Goal: Information Seeking & Learning: Find specific fact

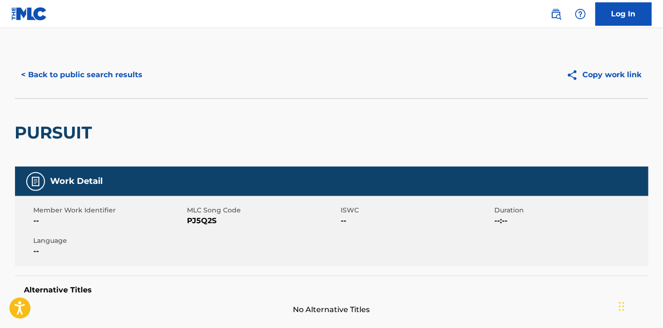
click at [71, 81] on button "< Back to public search results" at bounding box center [82, 74] width 134 height 23
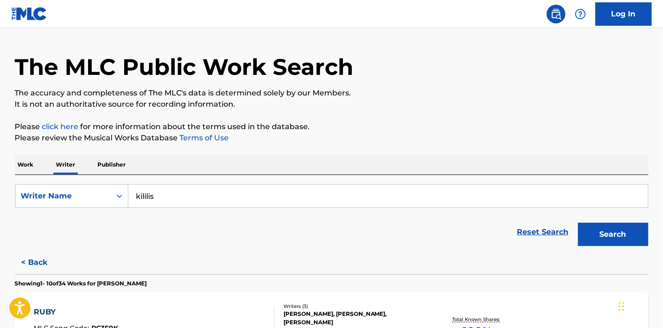
drag, startPoint x: 15, startPoint y: 168, endPoint x: 30, endPoint y: 168, distance: 14.5
click at [15, 168] on p "Work" at bounding box center [26, 165] width 22 height 20
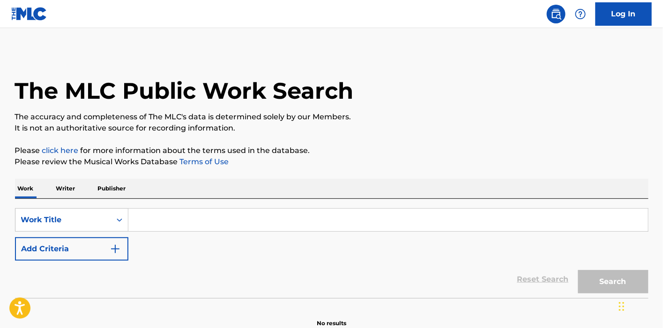
click at [180, 212] on input "Search Form" at bounding box center [387, 220] width 519 height 22
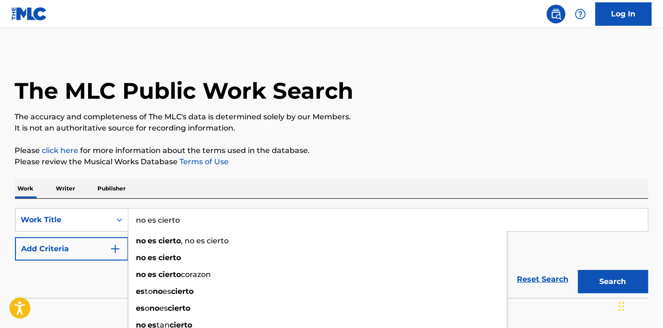
type input "no es cierto"
click at [274, 169] on div "The MLC Public Work Search The accuracy and completeness of The MLC's data is d…" at bounding box center [332, 190] width 656 height 276
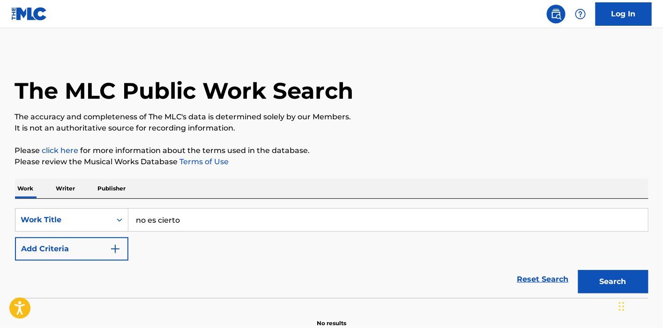
click at [67, 244] on button "Add Criteria" at bounding box center [71, 248] width 113 height 23
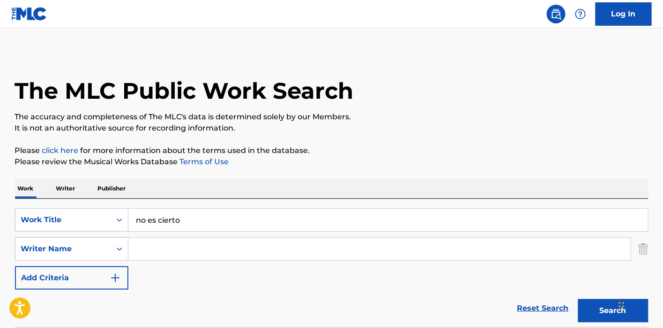
click at [160, 255] on input "Search Form" at bounding box center [379, 249] width 502 height 22
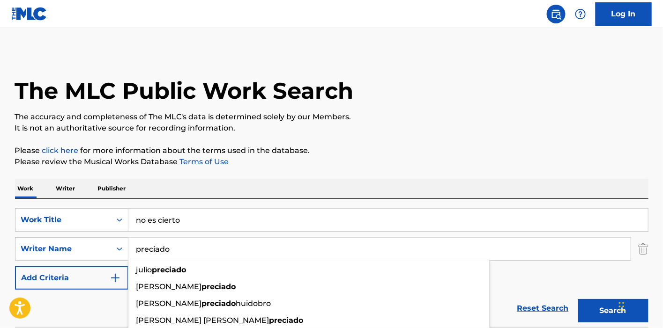
type input "preciado"
click at [578, 299] on button "Search" at bounding box center [613, 310] width 70 height 23
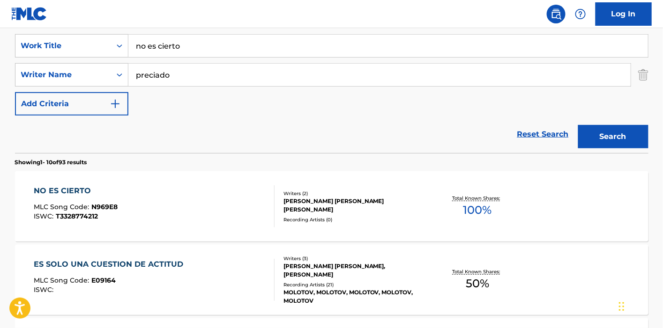
scroll to position [260, 0]
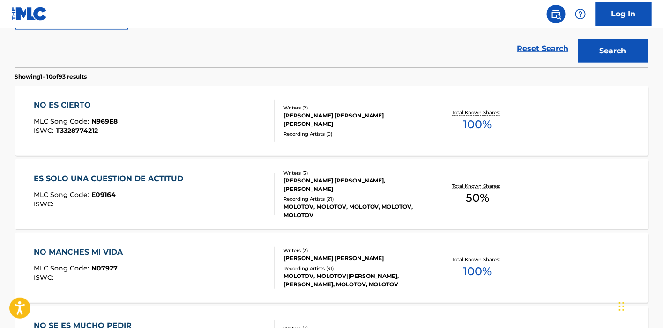
click at [170, 137] on div "NO ES CIERTO MLC Song Code : N969E8 ISWC : T3328774212" at bounding box center [154, 121] width 241 height 42
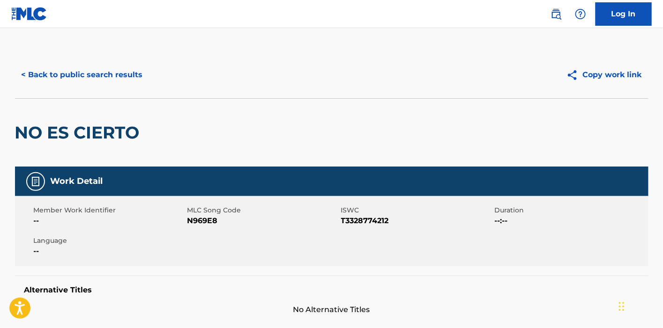
click at [59, 71] on button "< Back to public search results" at bounding box center [82, 74] width 134 height 23
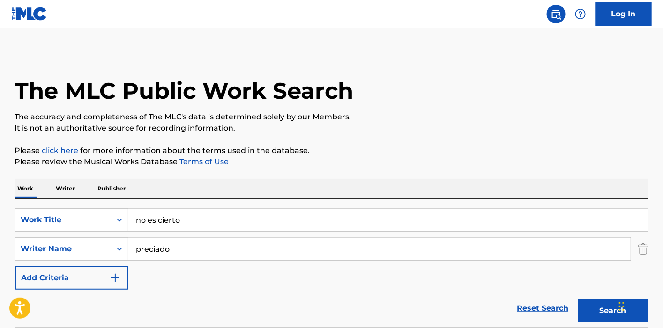
drag, startPoint x: 192, startPoint y: 222, endPoint x: 107, endPoint y: 207, distance: 86.6
click at [107, 207] on div "SearchWithCriteria477208df-14af-4b1d-a77d-624116b6bfa2 Work Title no es cierto …" at bounding box center [331, 263] width 633 height 128
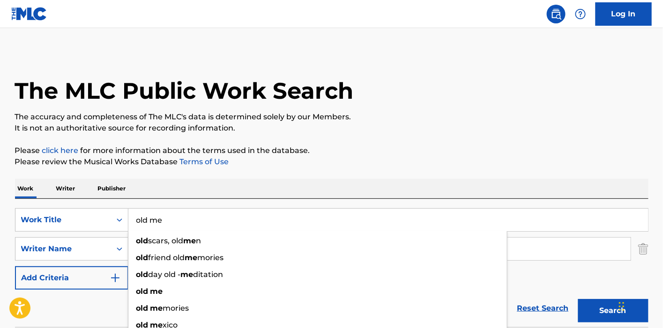
type input "old me"
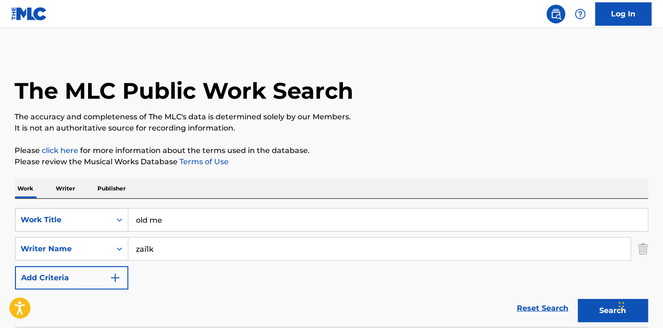
click at [578, 299] on button "Search" at bounding box center [613, 310] width 70 height 23
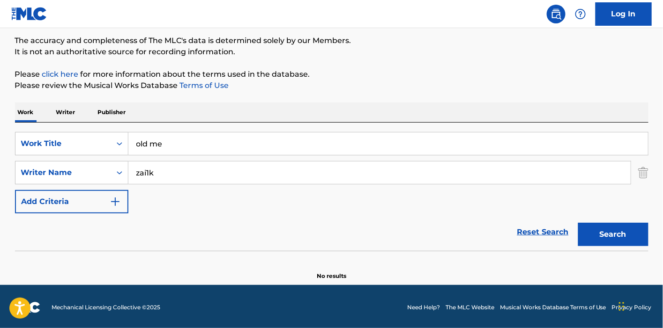
scroll to position [77, 0]
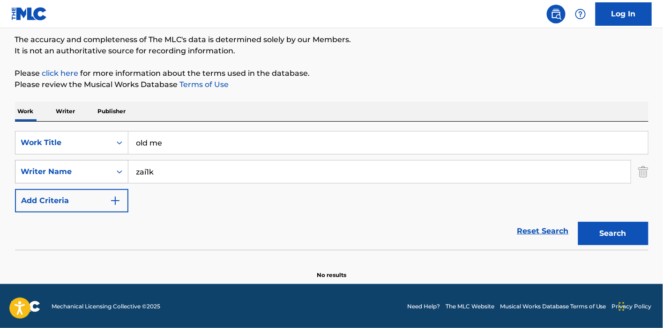
drag, startPoint x: 170, startPoint y: 167, endPoint x: 118, endPoint y: 168, distance: 51.5
click at [118, 168] on div "SearchWithCriteriac579b302-6214-4768-aad2-99bc6e0445d0 Writer Name zai1k" at bounding box center [331, 171] width 633 height 23
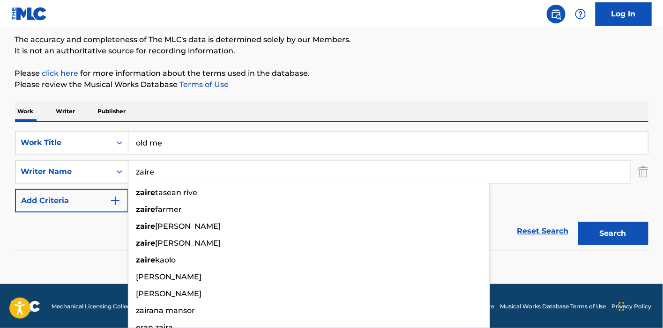
type input "zaire"
click at [578, 222] on button "Search" at bounding box center [613, 233] width 70 height 23
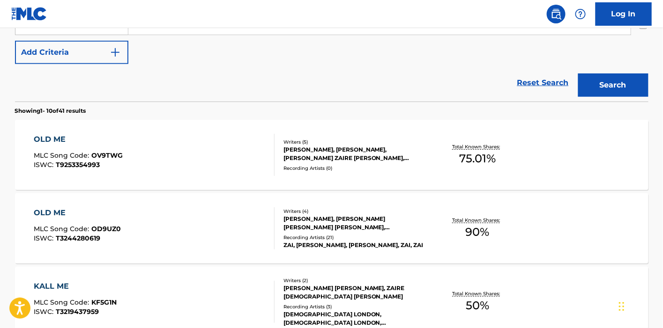
scroll to position [234, 0]
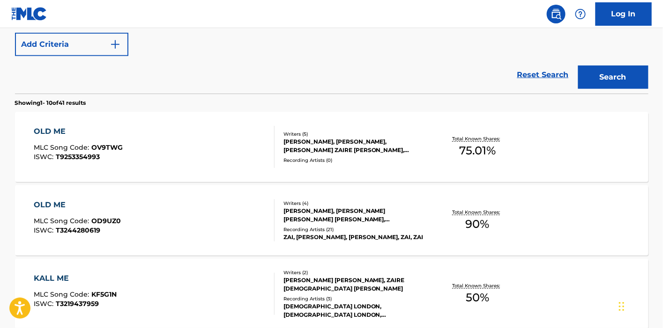
click at [291, 143] on div "[PERSON_NAME], [PERSON_NAME], [PERSON_NAME] ZAIRE [PERSON_NAME], [PERSON_NAME],…" at bounding box center [353, 146] width 141 height 17
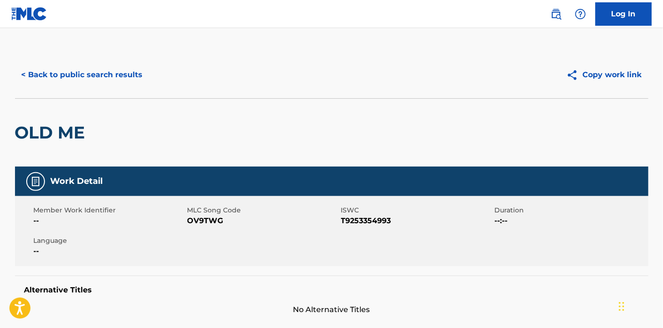
click at [85, 67] on button "< Back to public search results" at bounding box center [82, 74] width 134 height 23
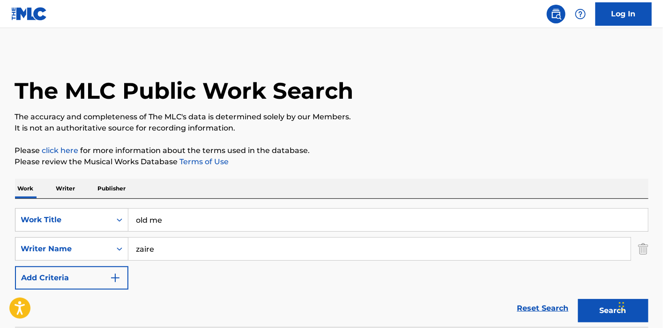
scroll to position [287, 0]
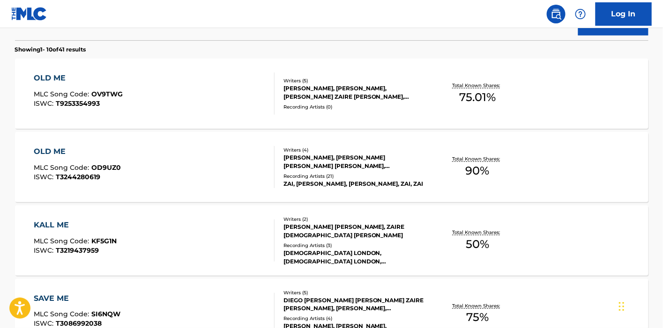
click at [313, 159] on div "[PERSON_NAME], [PERSON_NAME] [PERSON_NAME] [PERSON_NAME], [PERSON_NAME]" at bounding box center [353, 162] width 141 height 17
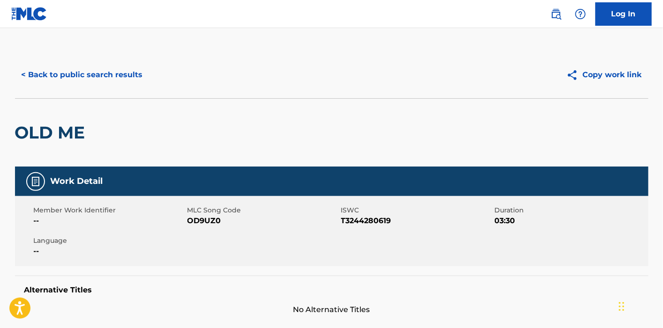
click at [90, 75] on button "< Back to public search results" at bounding box center [82, 74] width 134 height 23
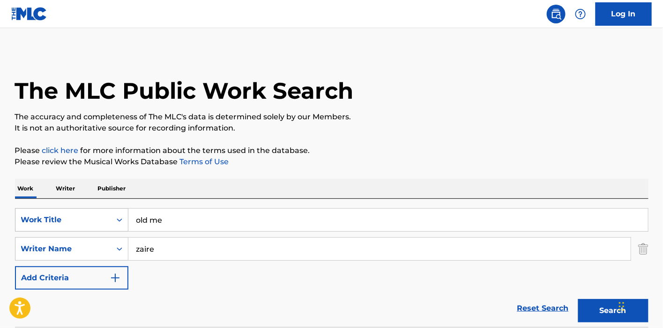
drag, startPoint x: 143, startPoint y: 213, endPoint x: 89, endPoint y: 213, distance: 54.8
click at [89, 213] on div "SearchWithCriteria477208df-14af-4b1d-a77d-624116b6bfa2 Work Title old me" at bounding box center [331, 219] width 633 height 23
drag, startPoint x: 178, startPoint y: 223, endPoint x: 74, endPoint y: 219, distance: 104.1
click at [74, 219] on div "SearchWithCriteria477208df-14af-4b1d-a77d-624116b6bfa2 Work Title old me" at bounding box center [331, 219] width 633 height 23
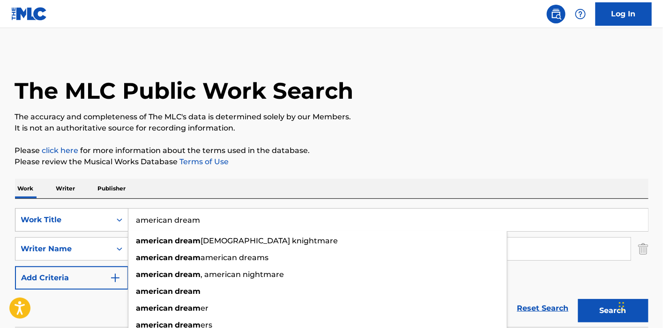
type input "american dream"
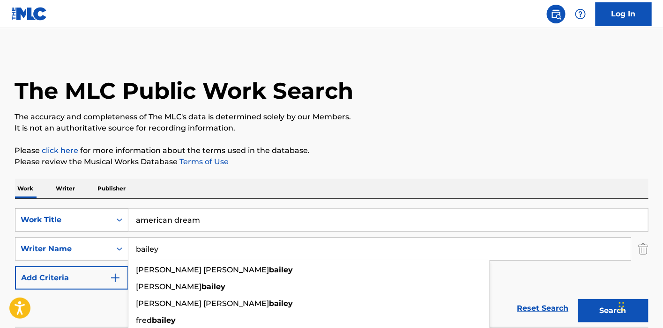
type input "bailey"
click at [578, 299] on button "Search" at bounding box center [613, 310] width 70 height 23
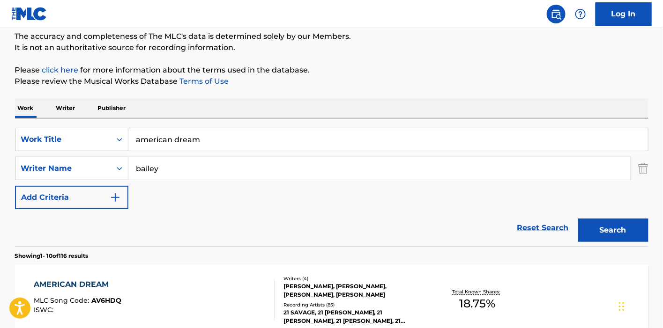
scroll to position [260, 0]
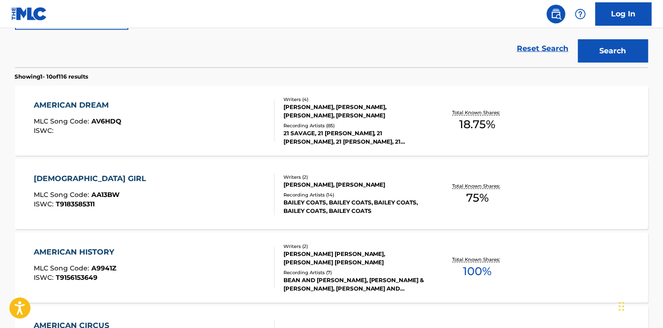
click at [302, 113] on div "[PERSON_NAME], [PERSON_NAME], [PERSON_NAME], [PERSON_NAME]" at bounding box center [353, 111] width 141 height 17
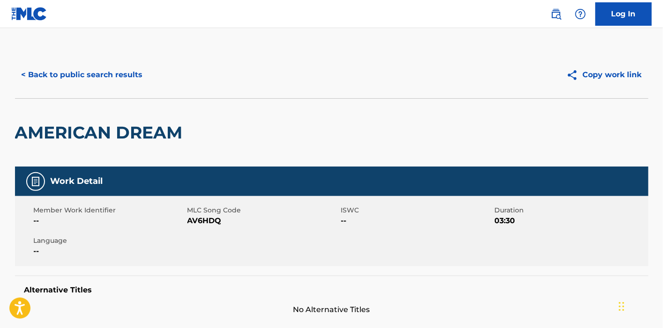
click at [104, 80] on button "< Back to public search results" at bounding box center [82, 74] width 134 height 23
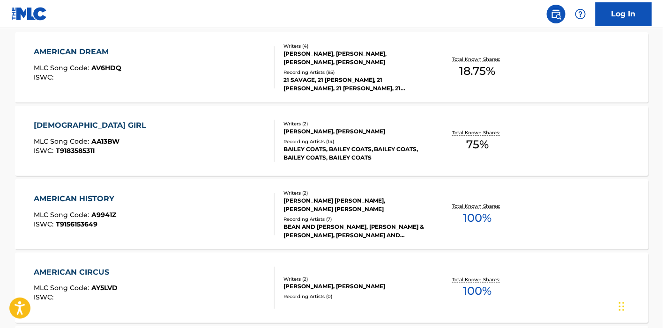
scroll to position [1, 0]
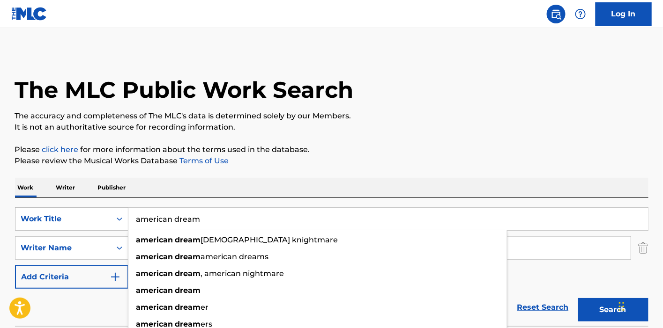
drag, startPoint x: 229, startPoint y: 226, endPoint x: 122, endPoint y: 222, distance: 107.3
click at [122, 222] on div "SearchWithCriteria477208df-14af-4b1d-a77d-624116b6bfa2 Work Title american drea…" at bounding box center [331, 218] width 633 height 23
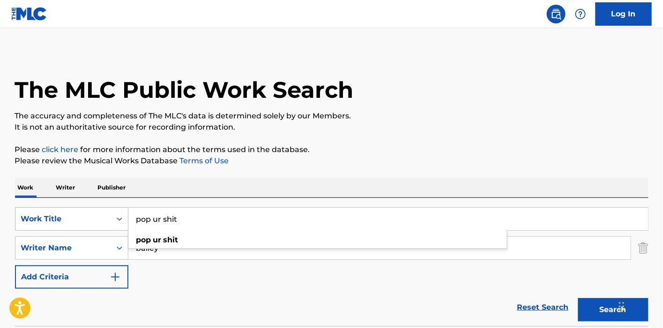
type input "pop ur shit"
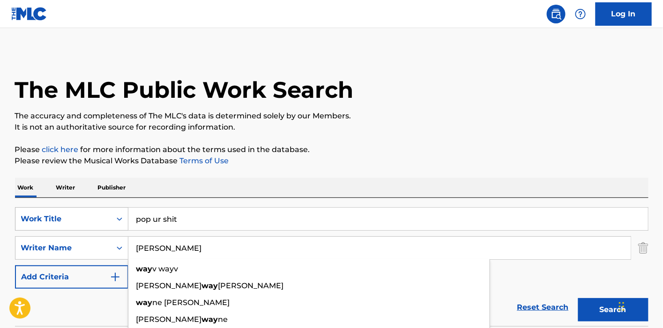
type input "[PERSON_NAME]"
click at [578, 298] on button "Search" at bounding box center [613, 309] width 70 height 23
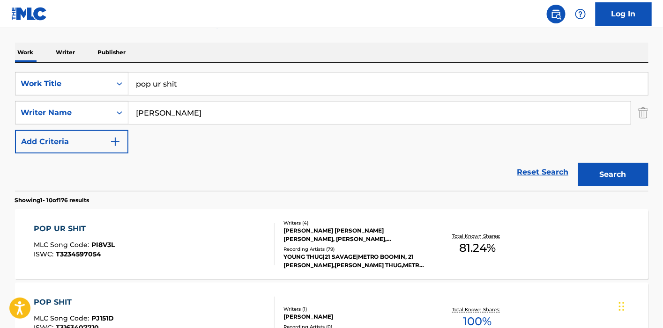
scroll to position [157, 0]
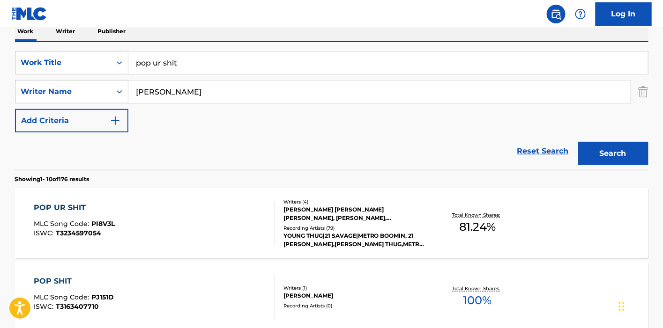
click at [238, 196] on div "POP UR SHIT MLC Song Code : PI8V3L ISWC : T3234597054 Writers ( 4 ) [PERSON_NAM…" at bounding box center [331, 223] width 633 height 70
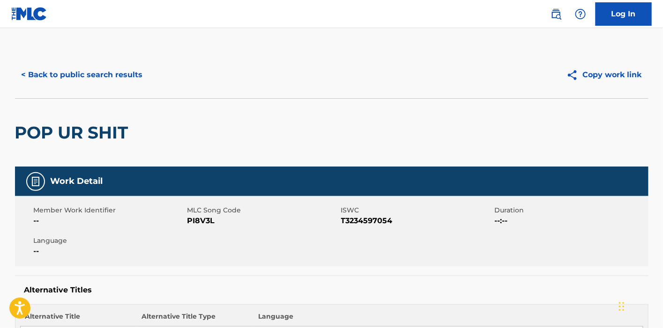
click at [57, 83] on button "< Back to public search results" at bounding box center [82, 74] width 134 height 23
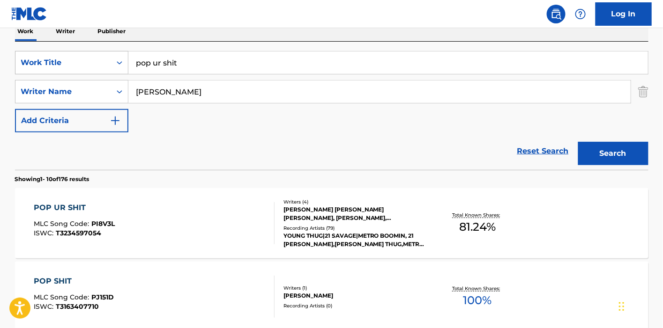
drag, startPoint x: 230, startPoint y: 66, endPoint x: 76, endPoint y: 66, distance: 153.6
click at [76, 66] on div "SearchWithCriteria477208df-14af-4b1d-a77d-624116b6bfa2 Work Title pop ur shit" at bounding box center [331, 62] width 633 height 23
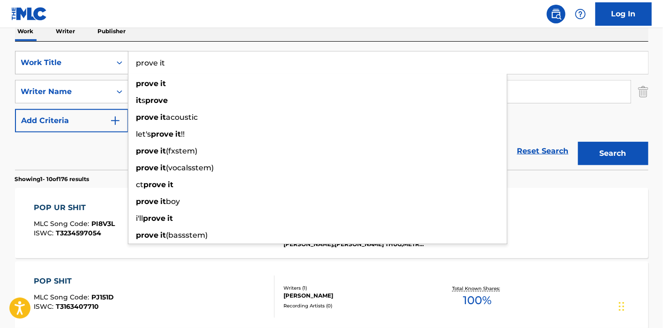
type input "prove it"
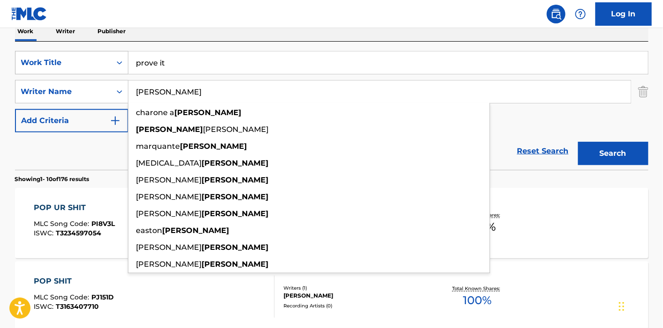
type input "[PERSON_NAME]"
click at [578, 142] on button "Search" at bounding box center [613, 153] width 70 height 23
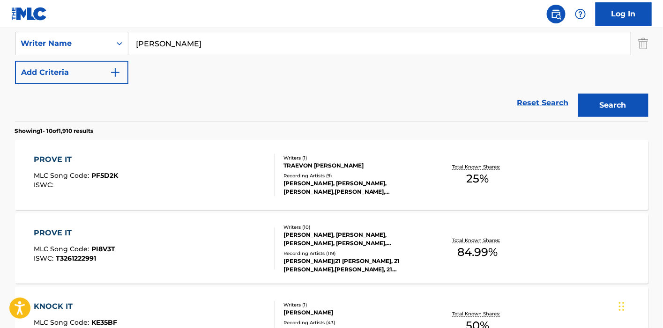
scroll to position [261, 0]
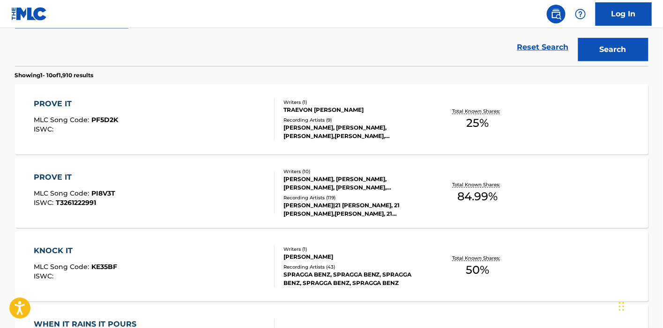
click at [342, 185] on div "[PERSON_NAME], [PERSON_NAME], [PERSON_NAME], [PERSON_NAME], [PERSON_NAME], [PER…" at bounding box center [353, 183] width 141 height 17
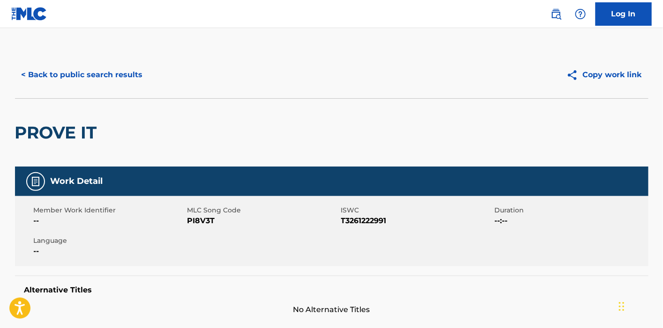
click at [96, 67] on button "< Back to public search results" at bounding box center [82, 74] width 134 height 23
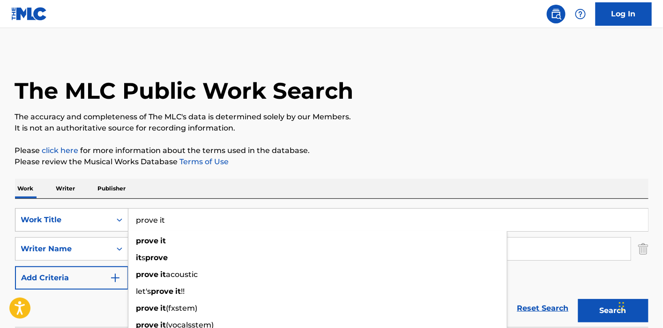
click at [92, 213] on div "SearchWithCriteria477208df-14af-4b1d-a77d-624116b6bfa2 Work Title prove it prov…" at bounding box center [331, 219] width 633 height 23
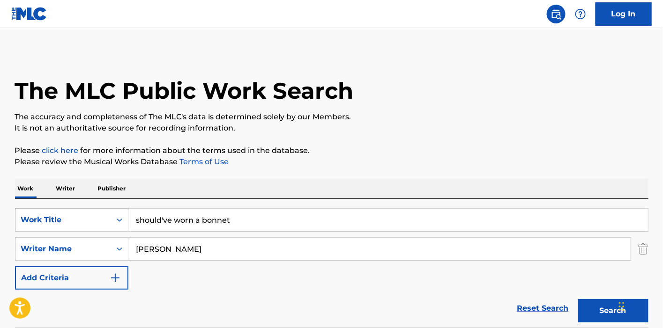
type input "should've worn a bonnet"
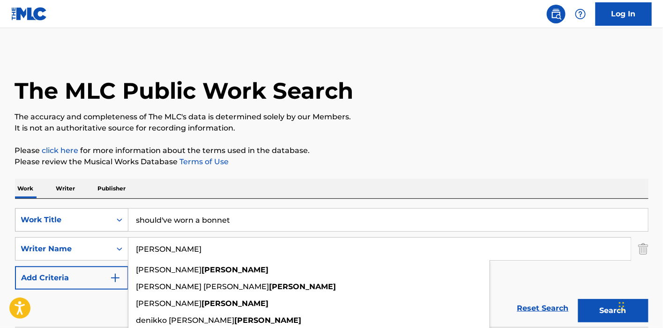
type input "[PERSON_NAME]"
click at [578, 299] on button "Search" at bounding box center [613, 310] width 70 height 23
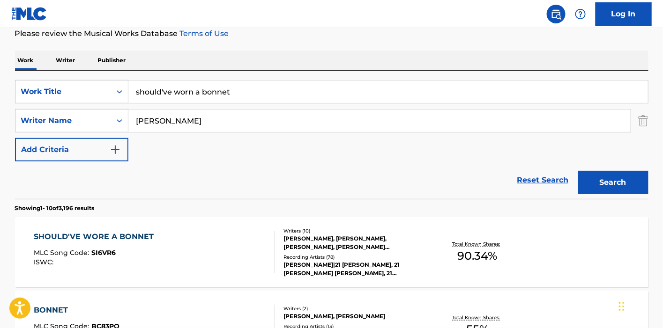
scroll to position [156, 0]
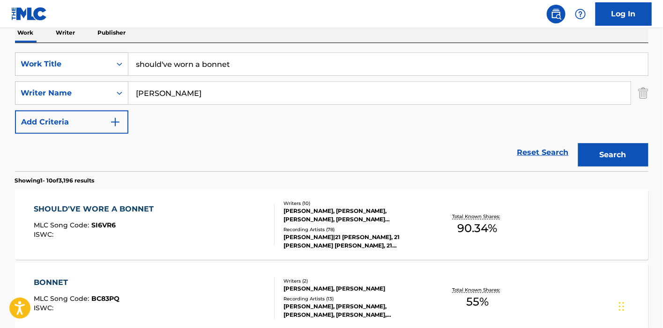
click at [218, 204] on div "SHOULD'VE WORE A BONNET MLC Song Code : SI6VR6 ISWC :" at bounding box center [154, 225] width 241 height 42
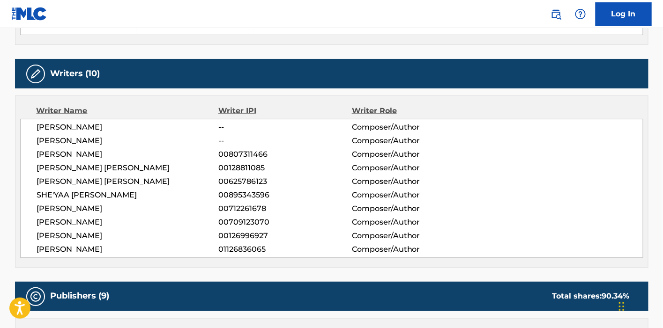
scroll to position [312, 0]
